Goal: Consume media (video, audio): Consume media (video, audio)

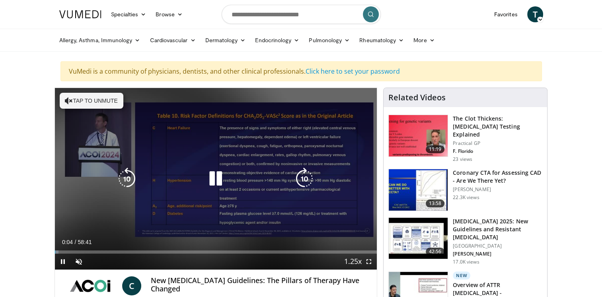
click at [89, 103] on button "Tap to unmute" at bounding box center [92, 101] width 64 height 16
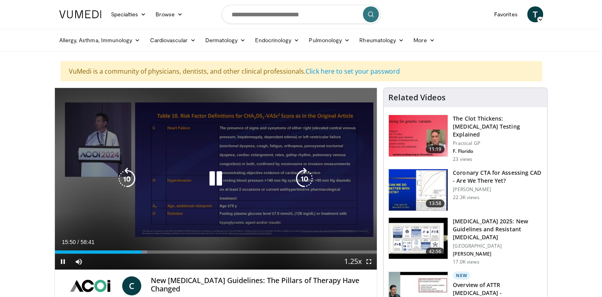
click at [129, 179] on icon "Video Player" at bounding box center [127, 178] width 22 height 22
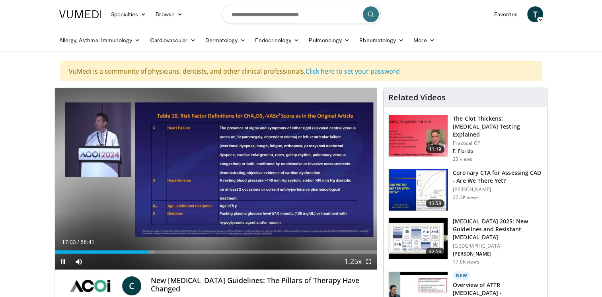
drag, startPoint x: 271, startPoint y: 152, endPoint x: 254, endPoint y: 242, distance: 91.5
click at [254, 242] on div "Current Time 17:03 / Duration 58:41" at bounding box center [216, 241] width 322 height 7
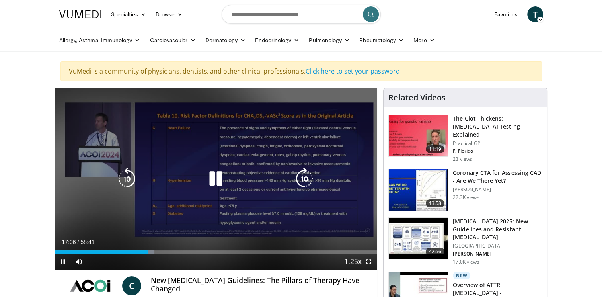
click at [320, 159] on div "10 seconds Tap to unmute" at bounding box center [216, 178] width 322 height 181
click at [103, 214] on div "10 seconds Tap to unmute" at bounding box center [216, 178] width 322 height 181
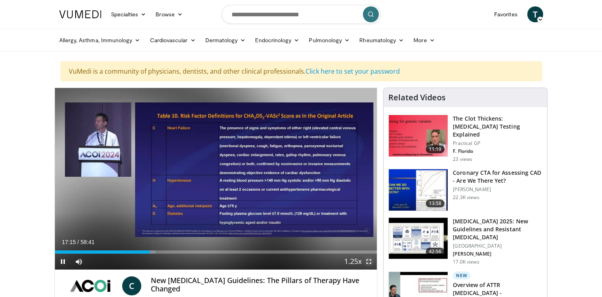
click at [367, 261] on span "Video Player" at bounding box center [369, 261] width 16 height 16
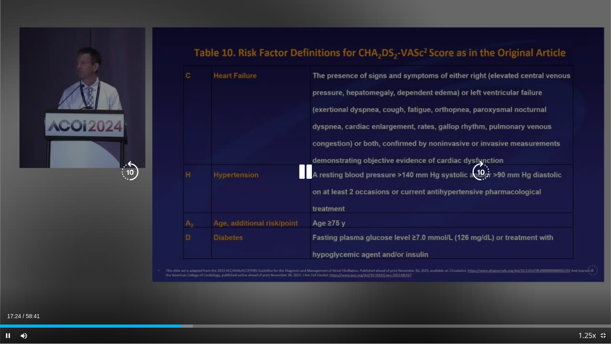
click at [134, 173] on icon "Video Player" at bounding box center [130, 172] width 22 height 22
click at [247, 296] on div "20 seconds Tap to unmute" at bounding box center [305, 171] width 611 height 343
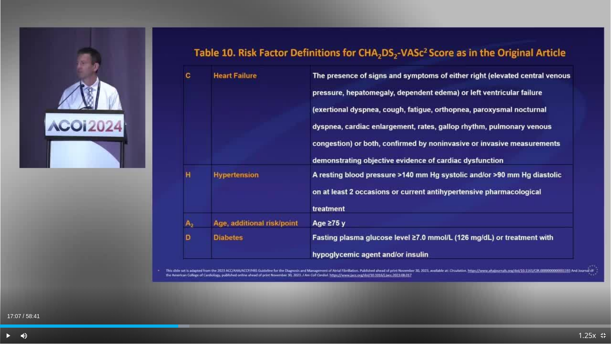
click at [215, 296] on div "Current Time 17:07 / Duration 58:41 Play Skip Backward Skip Forward Mute Loaded…" at bounding box center [305, 335] width 611 height 16
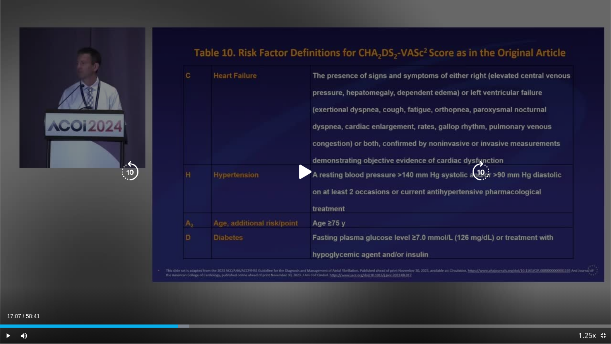
click at [578, 9] on div "20 seconds Tap to unmute" at bounding box center [305, 171] width 611 height 343
click at [601, 296] on span "Video Player" at bounding box center [603, 335] width 16 height 16
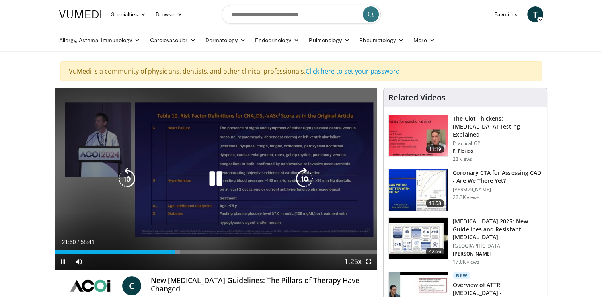
click at [133, 176] on icon "Video Player" at bounding box center [127, 178] width 22 height 22
click at [130, 177] on icon "Video Player" at bounding box center [127, 178] width 22 height 22
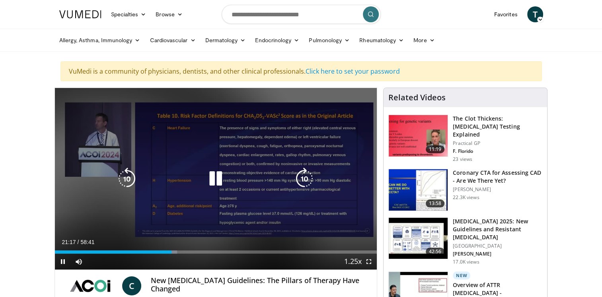
click at [122, 175] on icon "Video Player" at bounding box center [127, 178] width 22 height 22
click at [124, 174] on icon "Video Player" at bounding box center [127, 178] width 22 height 22
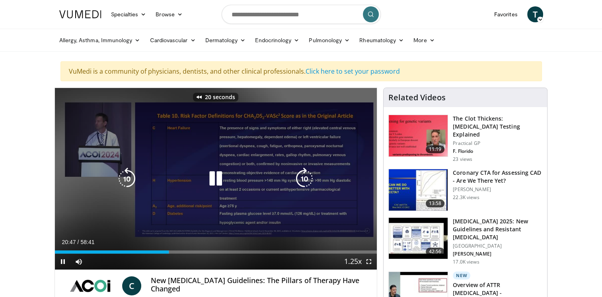
click at [124, 174] on icon "Video Player" at bounding box center [127, 178] width 22 height 22
click at [124, 177] on icon "Video Player" at bounding box center [127, 178] width 22 height 22
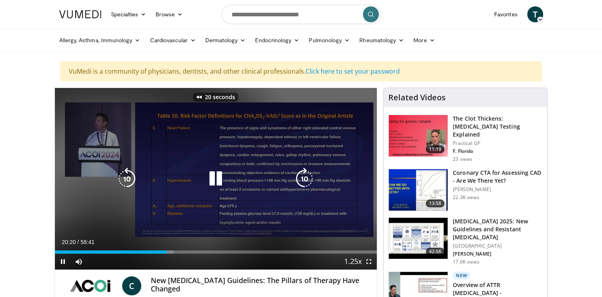
click at [124, 177] on icon "Video Player" at bounding box center [127, 178] width 22 height 22
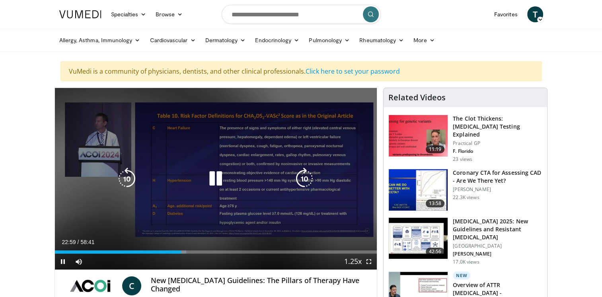
click at [129, 181] on icon "Video Player" at bounding box center [127, 178] width 22 height 22
click at [124, 175] on icon "Video Player" at bounding box center [127, 178] width 22 height 22
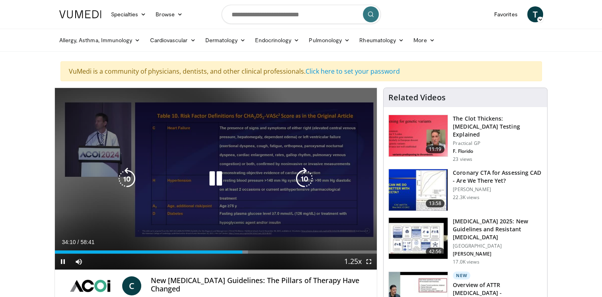
click at [132, 177] on icon "Video Player" at bounding box center [127, 178] width 22 height 22
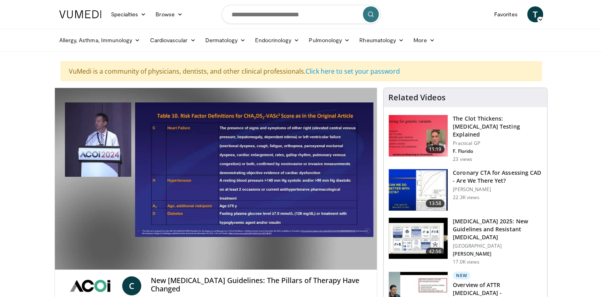
click at [435, 16] on nav "Specialties Adult & Family Medicine Allergy, [MEDICAL_DATA], Immunology Anesthe…" at bounding box center [300, 14] width 493 height 29
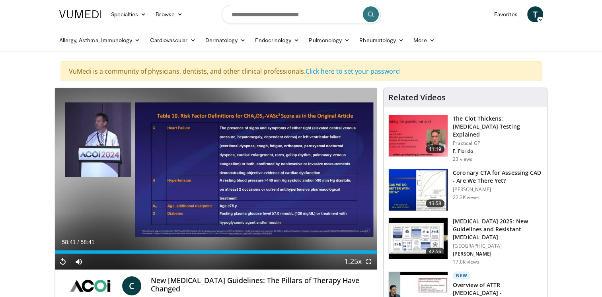
click at [35, 49] on div "Allergy, [MEDICAL_DATA], Immunology [MEDICAL_DATA] [DEMOGRAPHIC_DATA] Dermatiti…" at bounding box center [301, 40] width 602 height 23
